Goal: Transaction & Acquisition: Purchase product/service

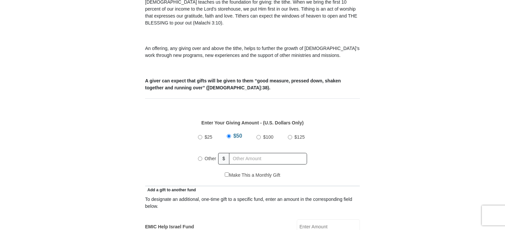
scroll to position [219, 0]
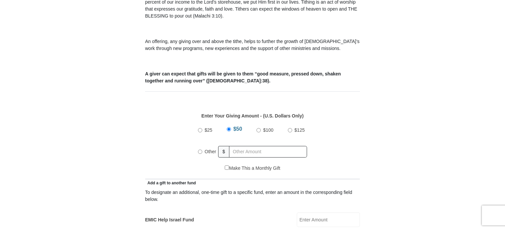
click at [200, 150] on input "Other" at bounding box center [200, 152] width 4 height 4
radio input "true"
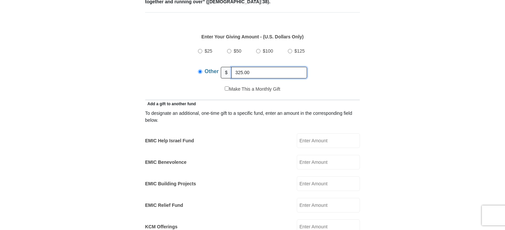
scroll to position [300, 0]
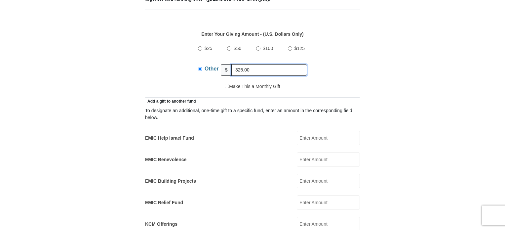
type input "325.00"
click at [323, 131] on input "EMIC Help Israel Fund" at bounding box center [328, 138] width 63 height 15
type input "75.00"
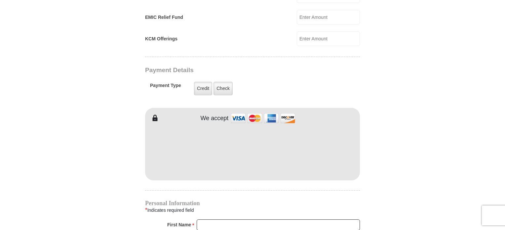
scroll to position [490, 0]
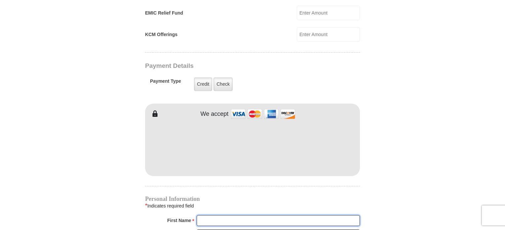
click at [203, 215] on input "First Name *" at bounding box center [278, 220] width 163 height 11
type input "[PERSON_NAME]"
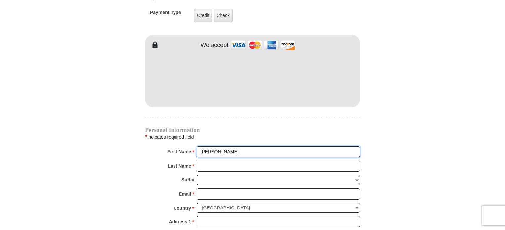
scroll to position [563, 0]
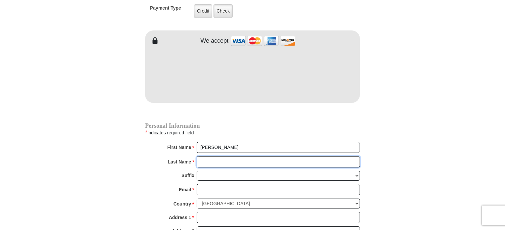
click at [251, 156] on input "Last Name *" at bounding box center [278, 161] width 163 height 11
type input "[PERSON_NAME]"
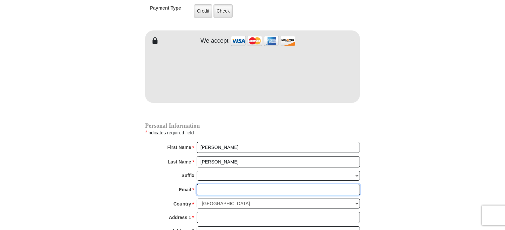
click at [225, 184] on input "Email *" at bounding box center [278, 189] width 163 height 11
type input "[EMAIL_ADDRESS][DOMAIN_NAME]"
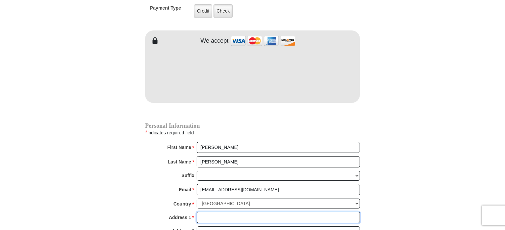
type input "8967 [PERSON_NAME]"
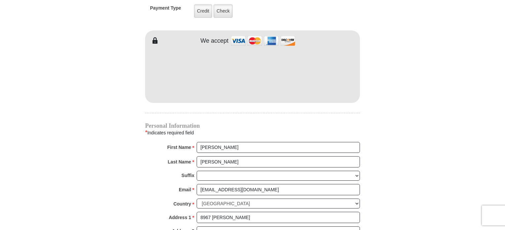
type input "WOODBURY"
select select "MN"
type input "551257603"
type input "6513230396"
drag, startPoint x: 504, startPoint y: 109, endPoint x: 508, endPoint y: 140, distance: 30.6
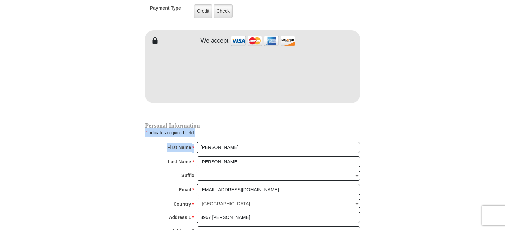
click at [505, 140] on html "[GEOGRAPHIC_DATA][DEMOGRAPHIC_DATA] Online Giving Because of gifts like yours, …" at bounding box center [252, 42] width 505 height 1211
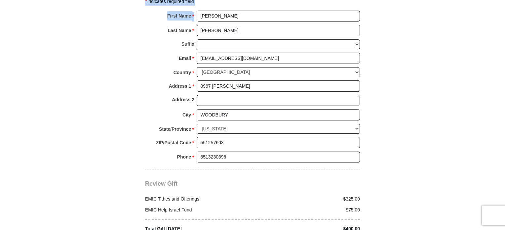
scroll to position [695, 0]
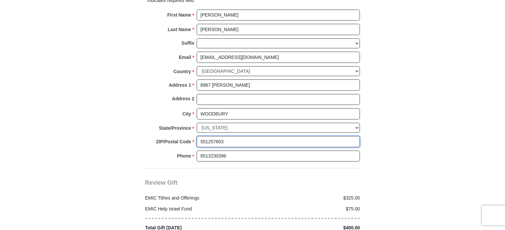
click at [227, 136] on input "551257603" at bounding box center [278, 141] width 163 height 11
type input "55125"
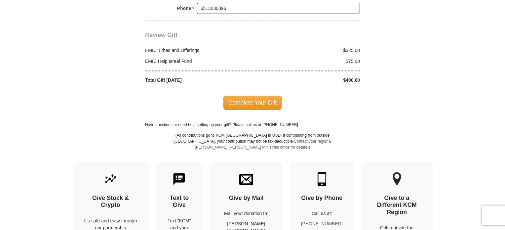
scroll to position [846, 0]
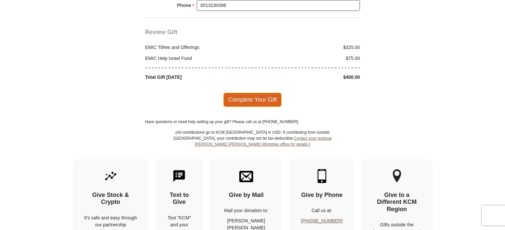
click at [262, 93] on span "Complete Your Gift" at bounding box center [253, 100] width 59 height 14
